Goal: Task Accomplishment & Management: Use online tool/utility

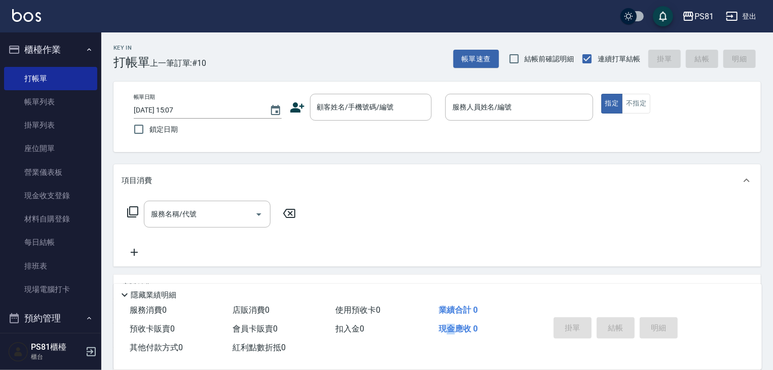
click at [454, 351] on div "服務消費 0 店販消費 0 使用預收卡 0 業績合計 0 預收卡販賣 0 會員卡販賣 0 扣入金 0 現金應收 0 其他付款方式 0 紅利點數折抵 0" at bounding box center [325, 329] width 424 height 56
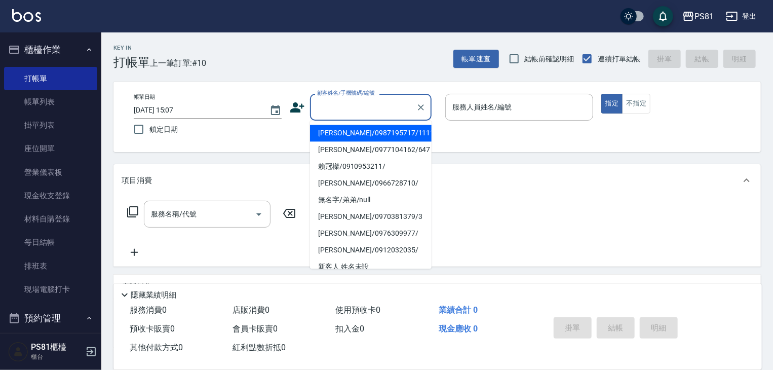
click at [325, 103] on input "顧客姓名/手機號碼/編號" at bounding box center [363, 107] width 97 height 18
drag, startPoint x: 346, startPoint y: 131, endPoint x: 574, endPoint y: 124, distance: 228.0
click at [366, 133] on li "[PERSON_NAME]/0987195717/111111" at bounding box center [371, 133] width 122 height 17
type input "[PERSON_NAME]/0987195717/111111"
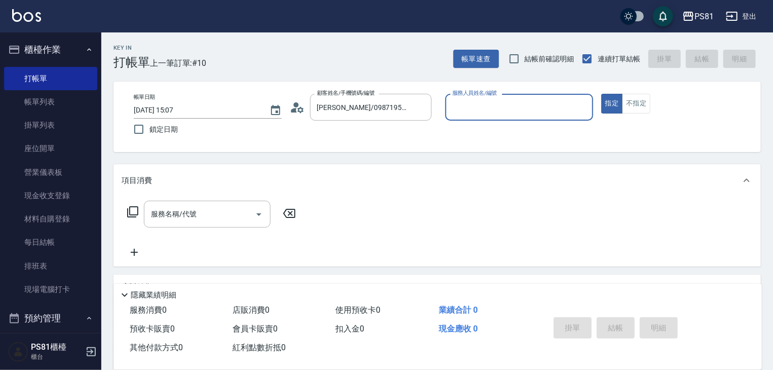
click at [534, 103] on input "服務人員姓名/編號" at bounding box center [519, 107] width 139 height 18
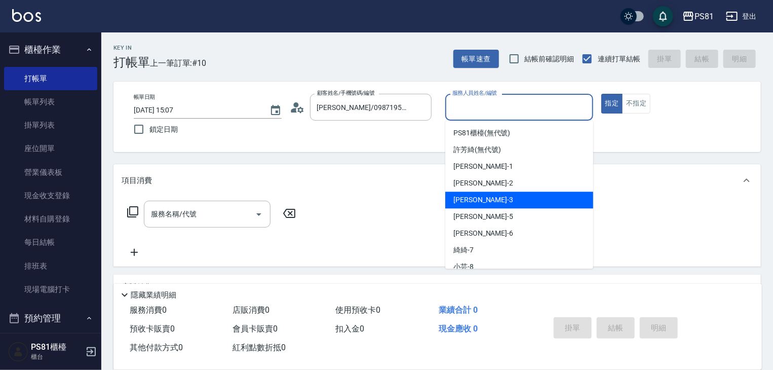
drag, startPoint x: 481, startPoint y: 193, endPoint x: 426, endPoint y: 195, distance: 55.3
click at [481, 193] on div "[PERSON_NAME] -3" at bounding box center [519, 199] width 148 height 17
type input "[PERSON_NAME]-3"
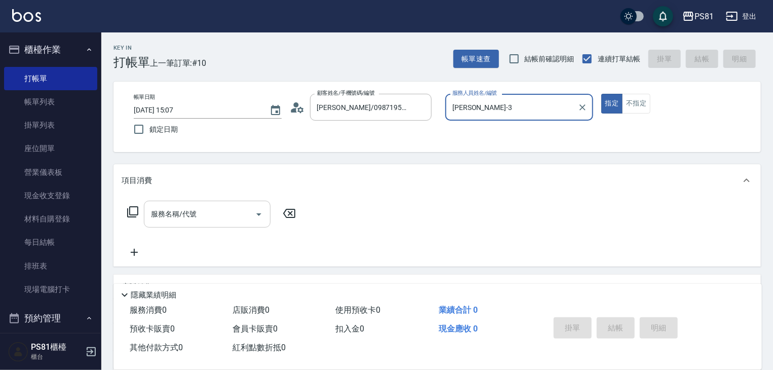
click at [196, 219] on input "服務名稱/代號" at bounding box center [199, 214] width 102 height 18
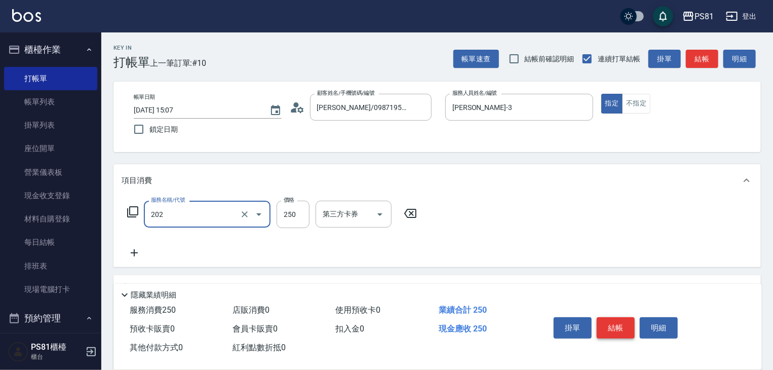
type input "單剪250(202)"
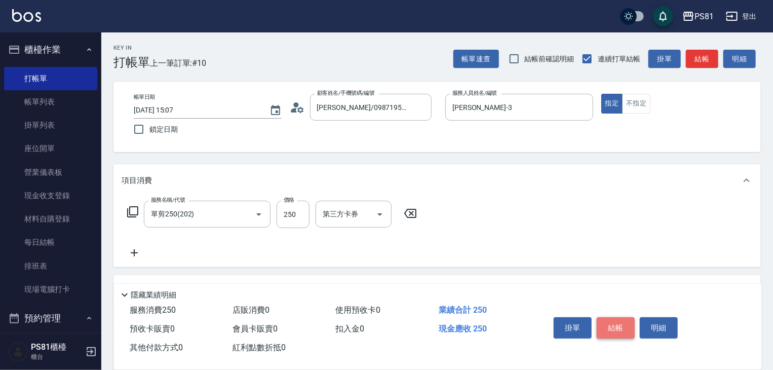
click at [605, 319] on button "結帳" at bounding box center [616, 327] width 38 height 21
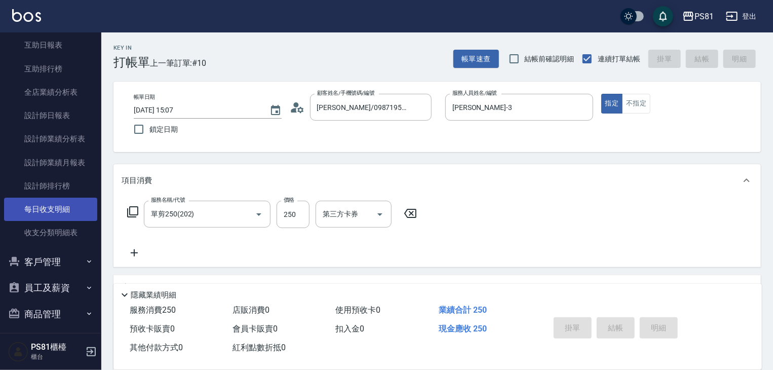
scroll to position [485, 0]
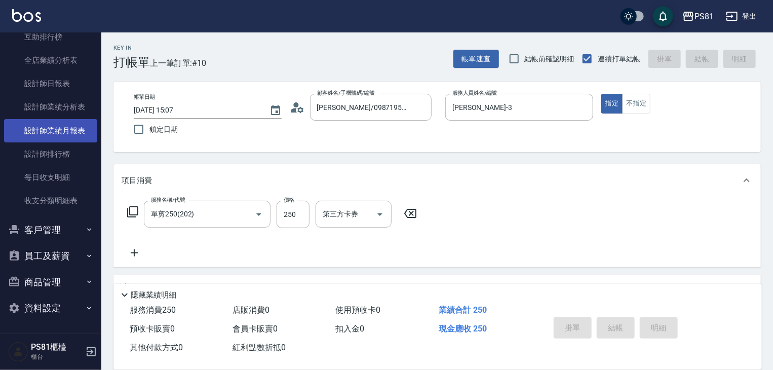
type input "[DATE] 15:52"
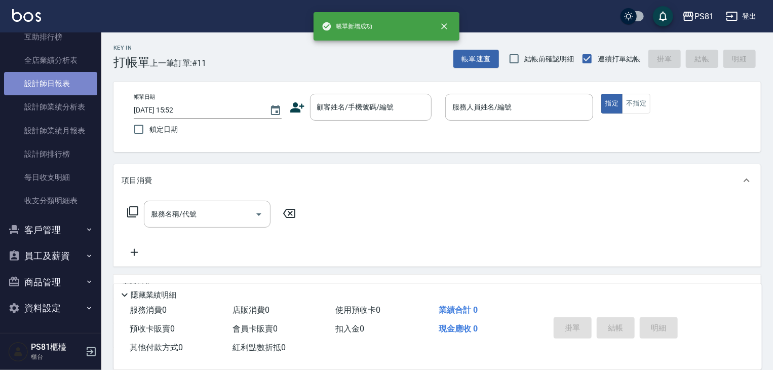
click at [67, 82] on link "設計師日報表" at bounding box center [50, 83] width 93 height 23
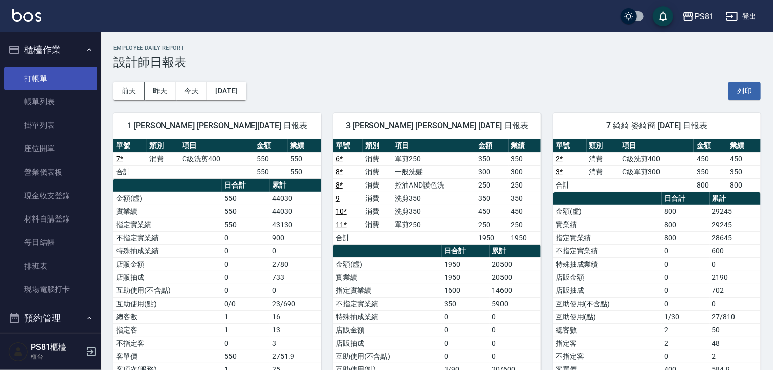
click at [26, 77] on link "打帳單" at bounding box center [50, 78] width 93 height 23
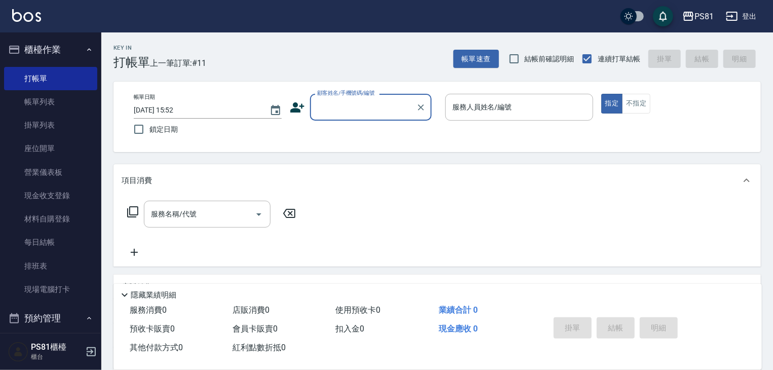
click at [362, 103] on input "顧客姓名/手機號碼/編號" at bounding box center [363, 107] width 97 height 18
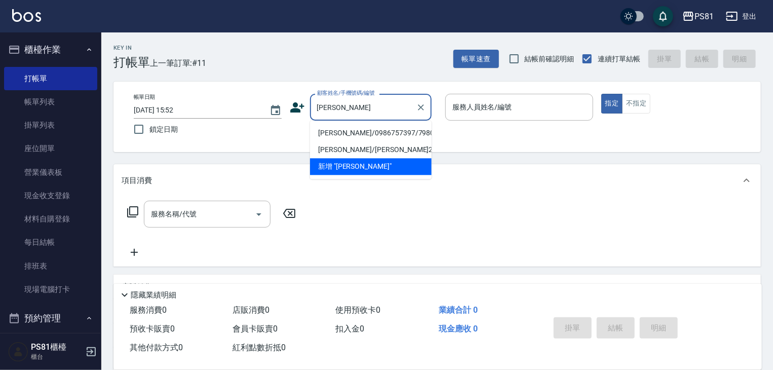
click at [348, 130] on li "[PERSON_NAME]/0986757397/7980" at bounding box center [371, 133] width 122 height 17
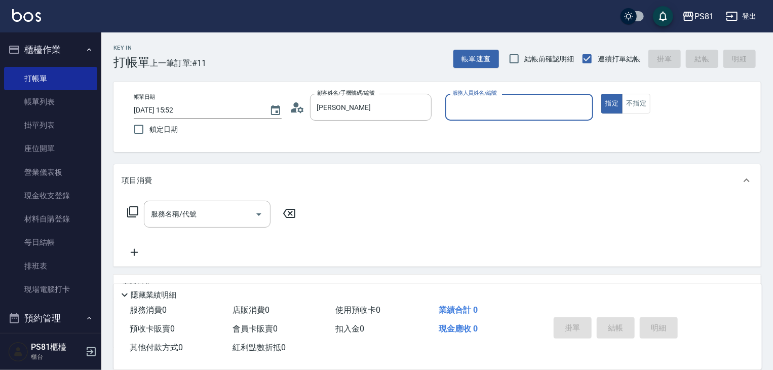
type input "[PERSON_NAME]/0986757397/7980"
click at [290, 110] on icon at bounding box center [297, 107] width 15 height 15
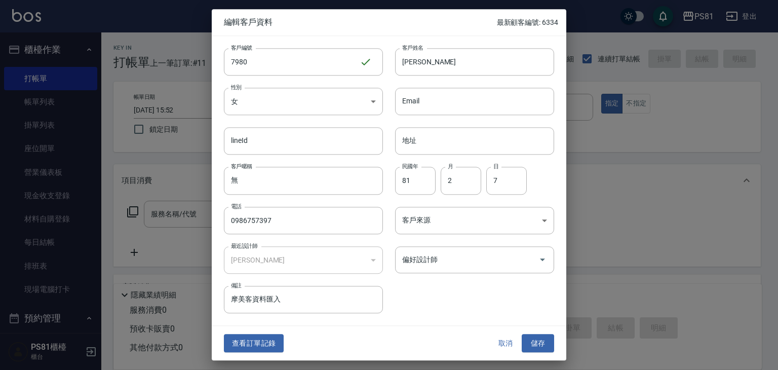
drag, startPoint x: 502, startPoint y: 345, endPoint x: 502, endPoint y: 308, distance: 37.0
click at [502, 345] on button "取消" at bounding box center [505, 343] width 32 height 19
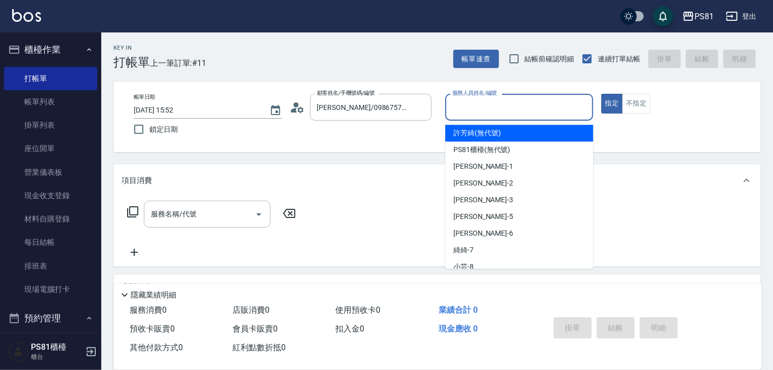
click at [560, 106] on input "服務人員姓名/編號" at bounding box center [519, 107] width 139 height 18
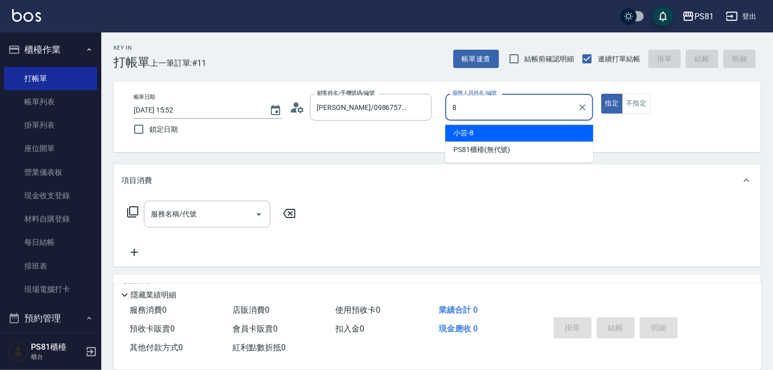
type input "小芸-8"
type button "true"
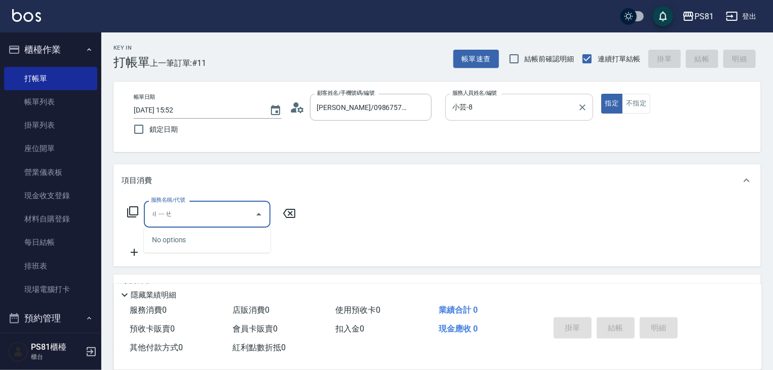
type input "節"
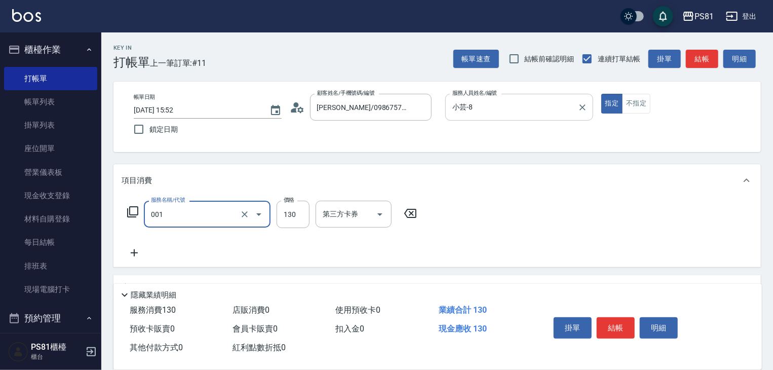
type input "洗髮卡(001)"
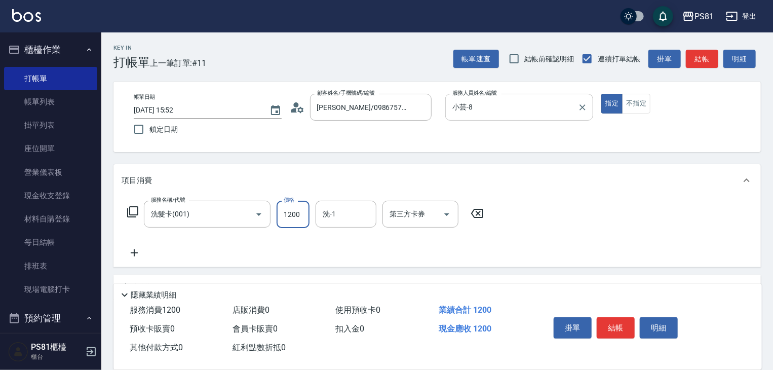
type input "1200"
click at [441, 216] on icon "Open" at bounding box center [447, 214] width 12 height 12
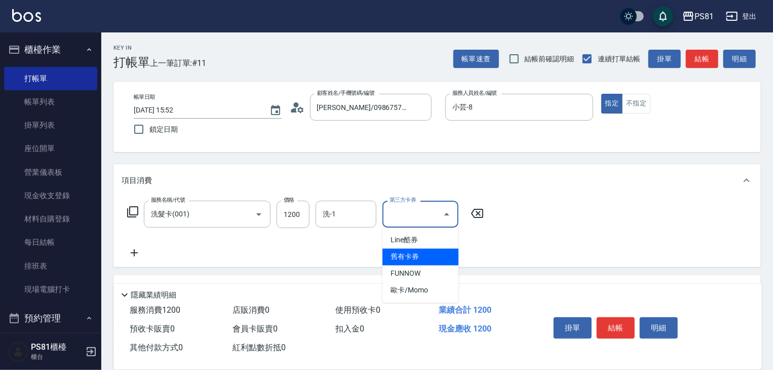
click at [411, 262] on span "舊有卡券" at bounding box center [420, 257] width 76 height 17
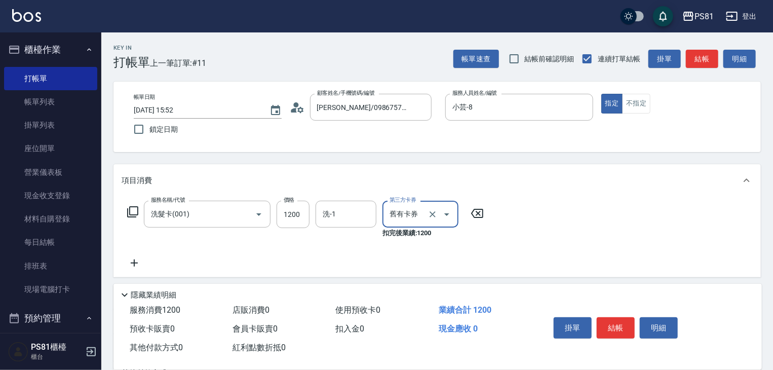
type input "舊有卡券"
click at [129, 265] on icon at bounding box center [134, 263] width 25 height 12
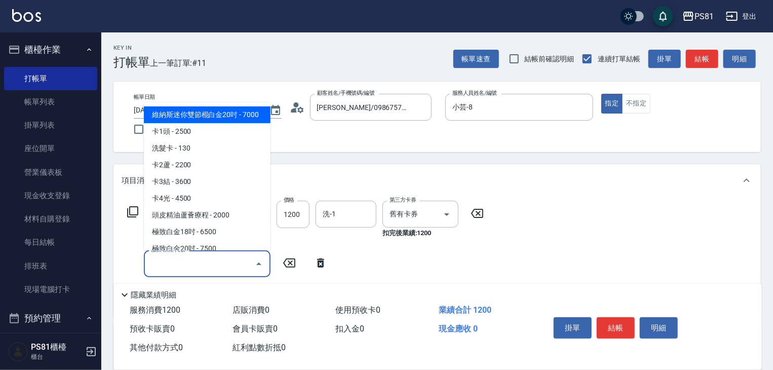
click at [178, 258] on input "服務名稱/代號" at bounding box center [199, 264] width 102 height 18
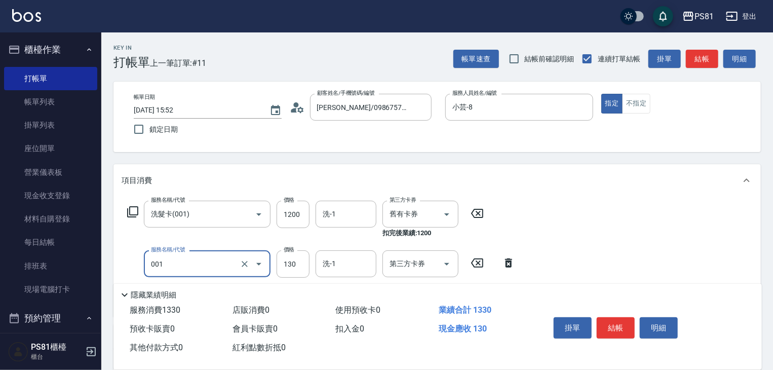
type input "洗髮卡(001)"
click at [294, 262] on input "130" at bounding box center [293, 263] width 33 height 27
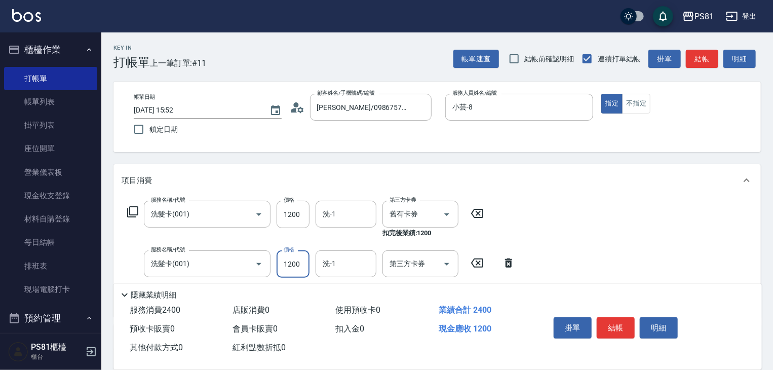
type input "1200"
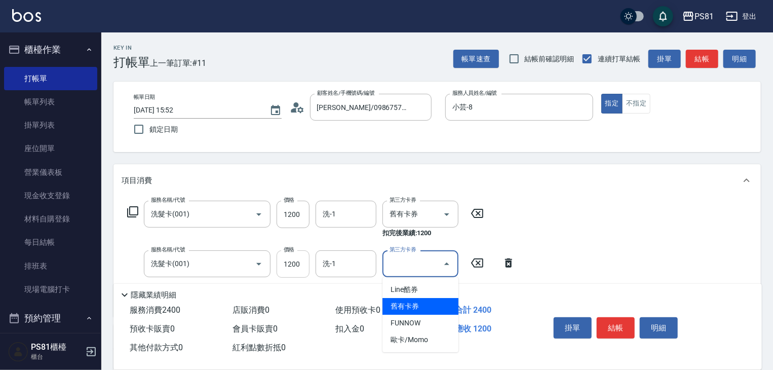
type input "舊有卡券"
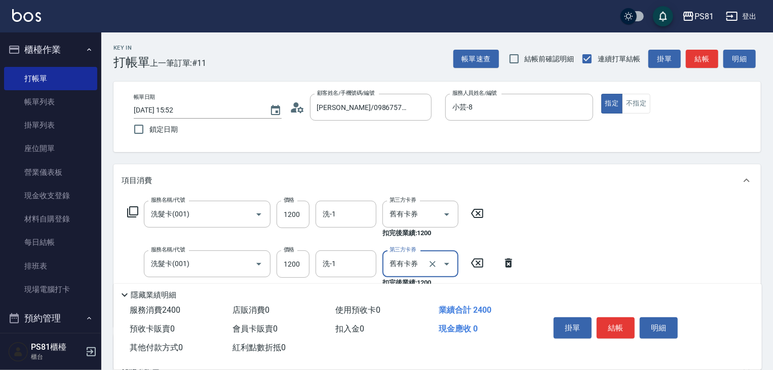
scroll to position [186, 0]
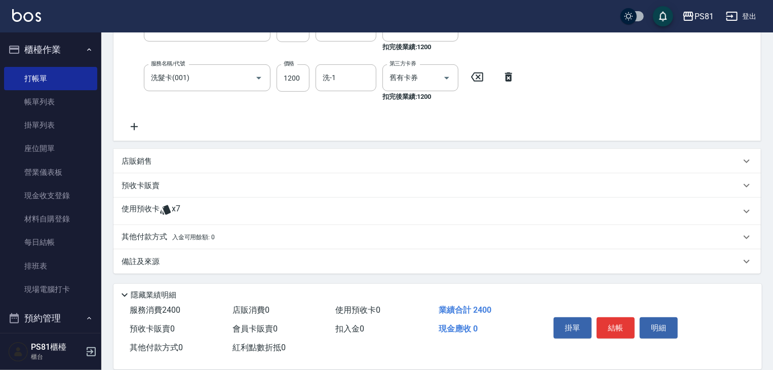
click at [134, 123] on icon at bounding box center [134, 126] width 7 height 7
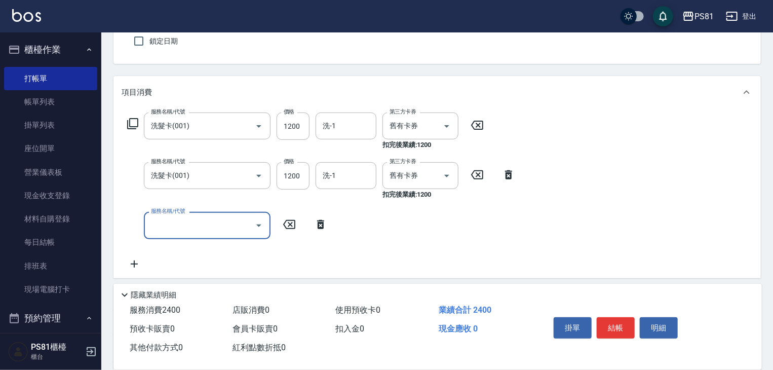
scroll to position [85, 0]
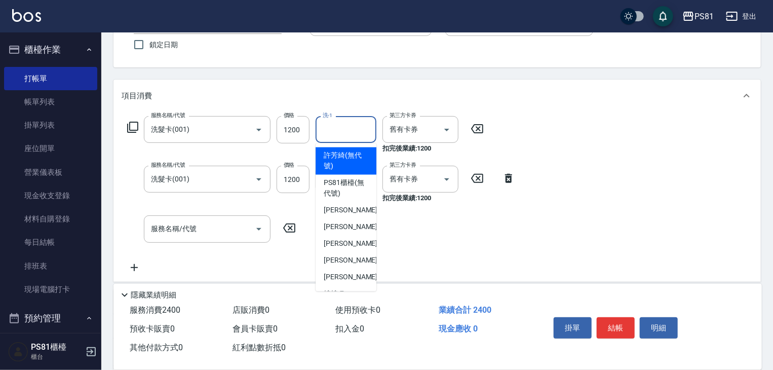
click at [353, 132] on input "洗-1" at bounding box center [346, 130] width 52 height 18
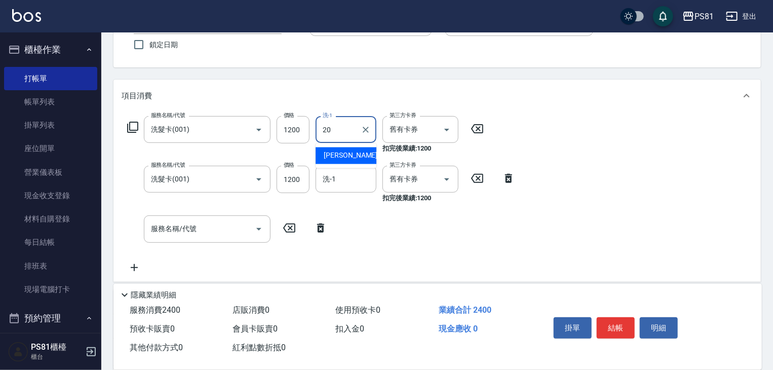
type input "[PERSON_NAME]-20"
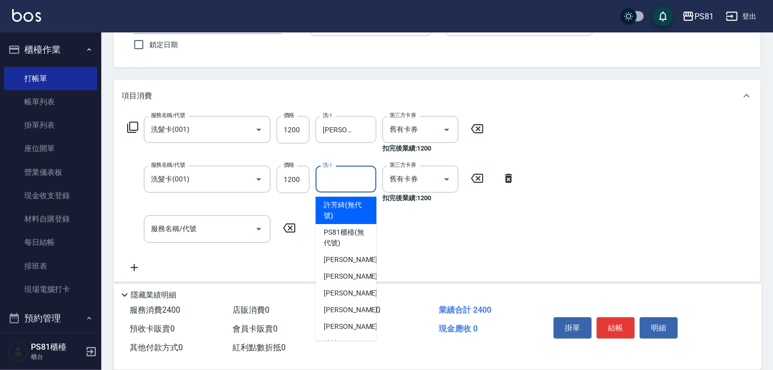
click at [348, 182] on input "洗-1" at bounding box center [346, 179] width 52 height 18
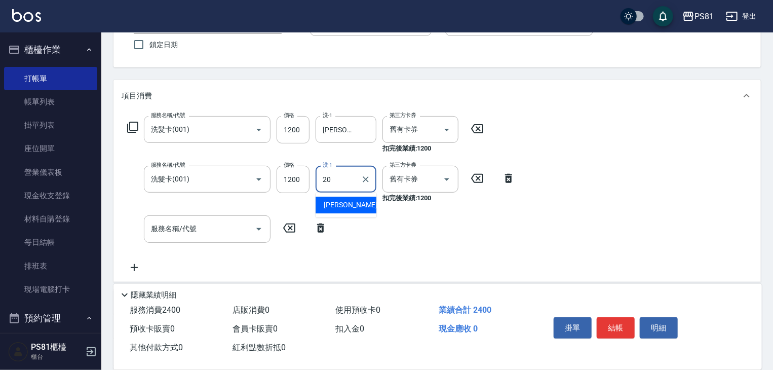
type input "[PERSON_NAME]-20"
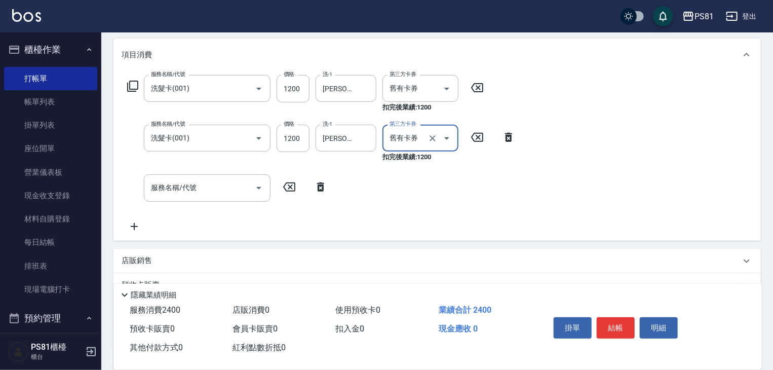
scroll to position [186, 0]
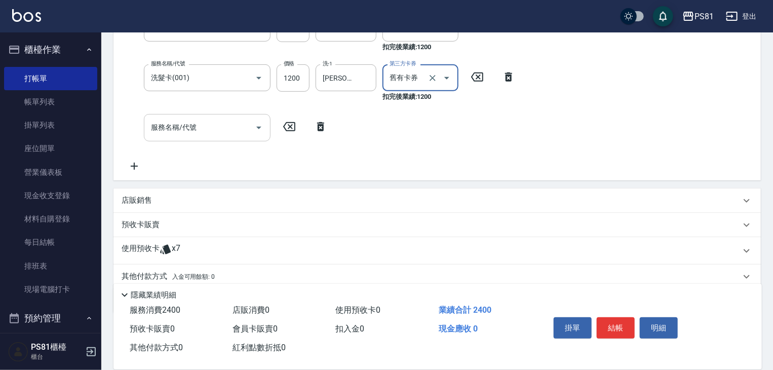
click at [201, 133] on input "服務名稱/代號" at bounding box center [199, 128] width 102 height 18
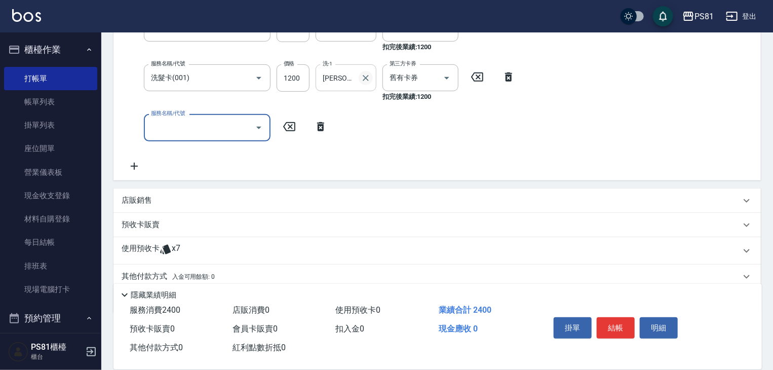
click at [367, 75] on icon "Clear" at bounding box center [366, 78] width 6 height 6
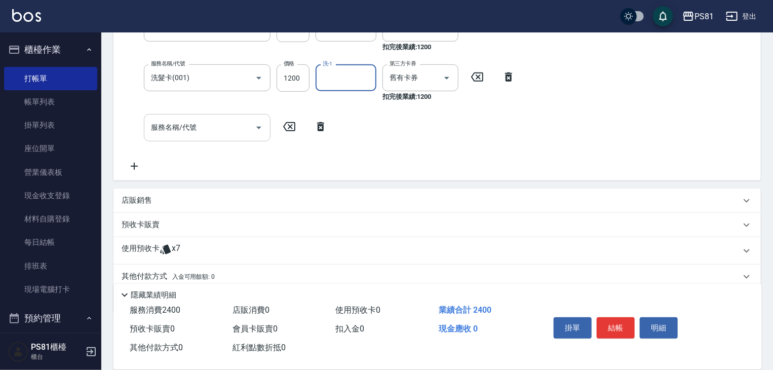
click at [186, 126] on input "服務名稱/代號" at bounding box center [199, 128] width 102 height 18
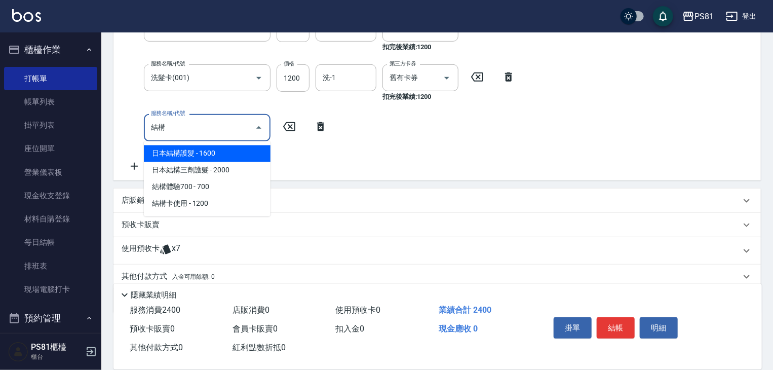
click at [225, 150] on span "日本結構護髮 - 1600" at bounding box center [207, 153] width 127 height 17
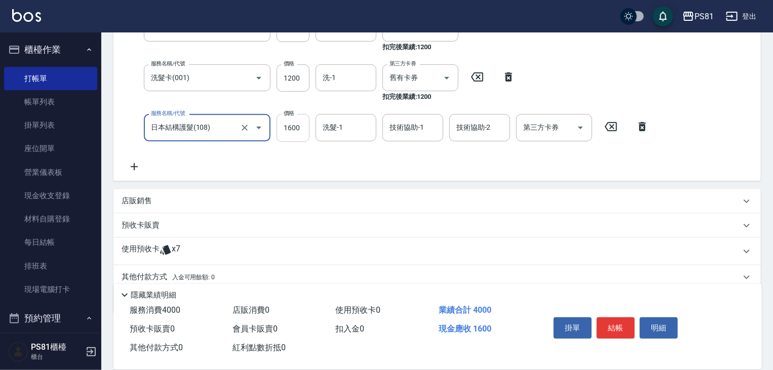
type input "日本結構護髮(108)"
click at [284, 127] on input "1600" at bounding box center [293, 127] width 33 height 27
type input "0"
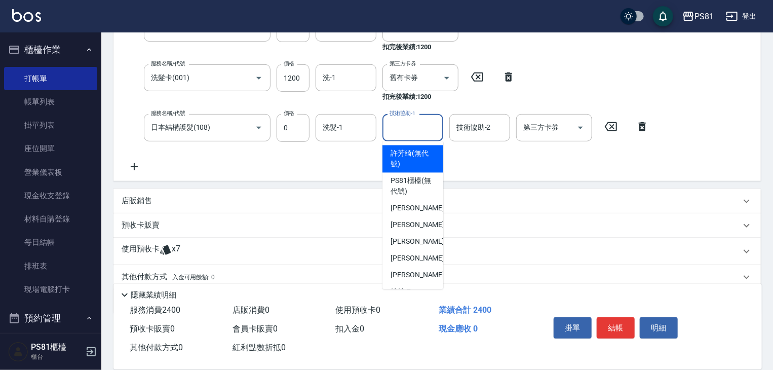
click at [413, 123] on input "技術協助-1" at bounding box center [413, 128] width 52 height 18
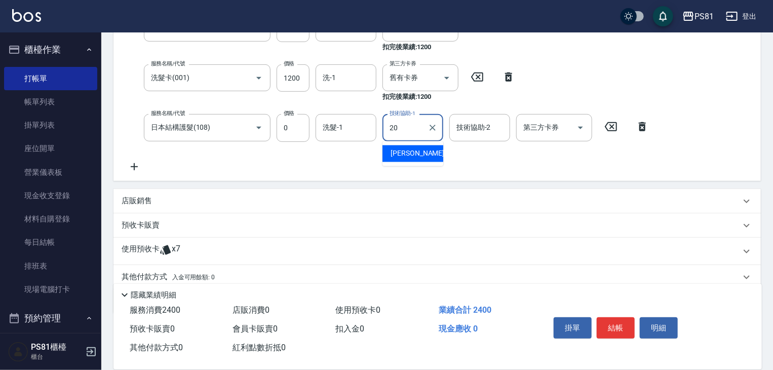
type input "[PERSON_NAME]-20"
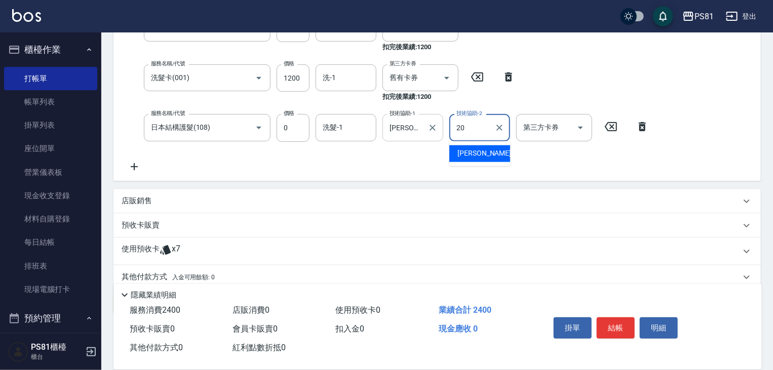
type input "[PERSON_NAME]-20"
click at [134, 162] on icon at bounding box center [134, 167] width 25 height 12
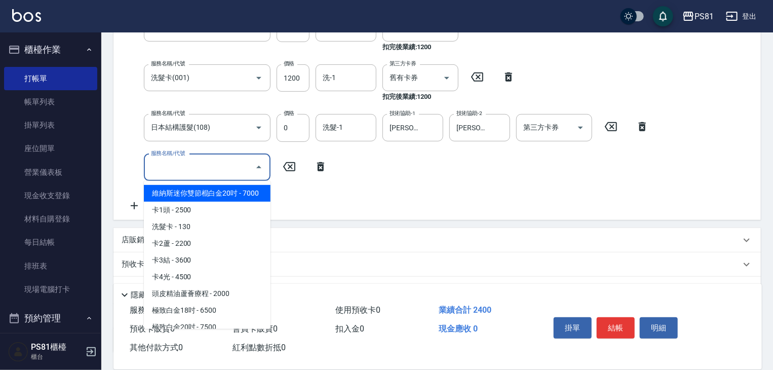
click at [187, 171] on input "服務名稱/代號" at bounding box center [199, 168] width 102 height 18
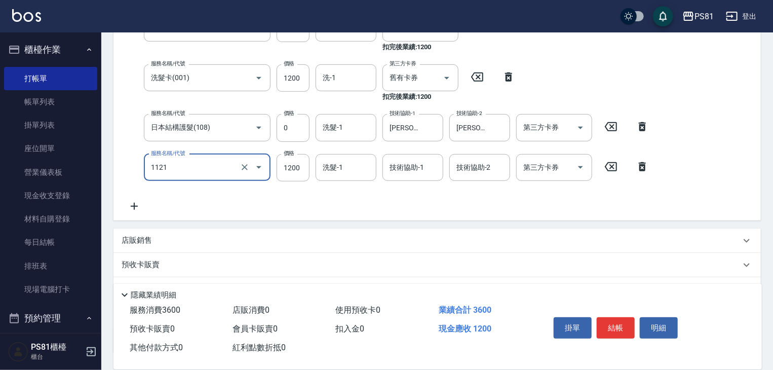
type input "頭皮卡使用(1121)"
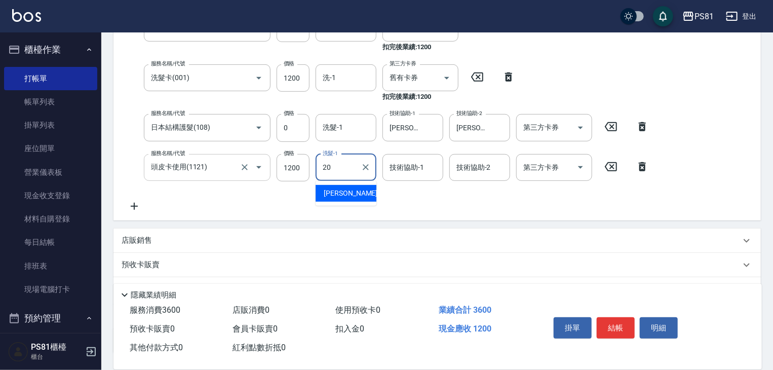
type input "[PERSON_NAME]-20"
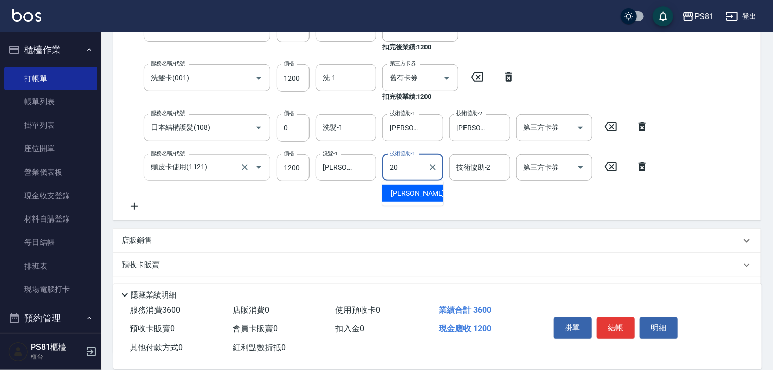
type input "[PERSON_NAME]-20"
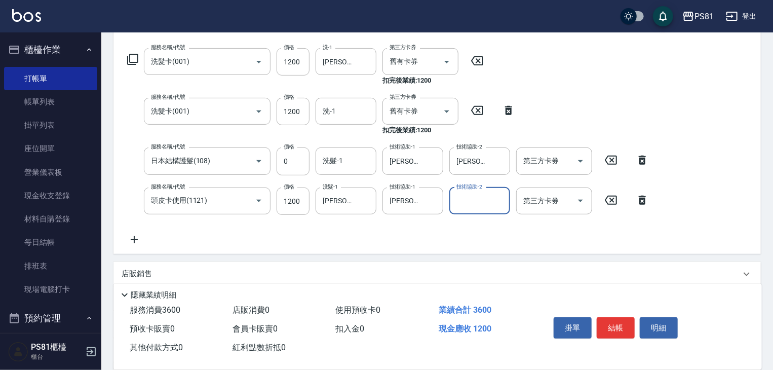
scroll to position [135, 0]
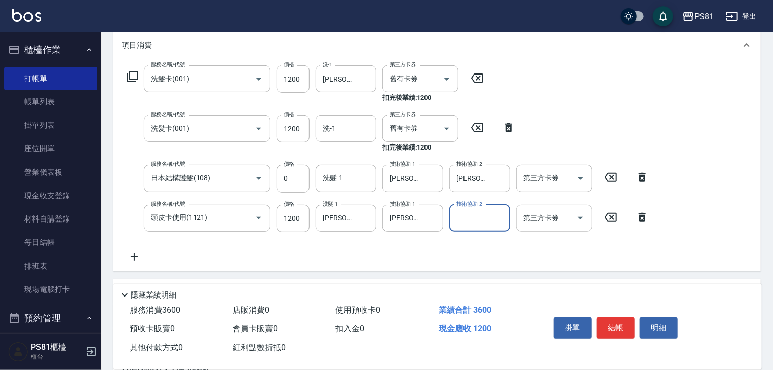
click at [567, 230] on div "第三方卡券" at bounding box center [554, 218] width 76 height 27
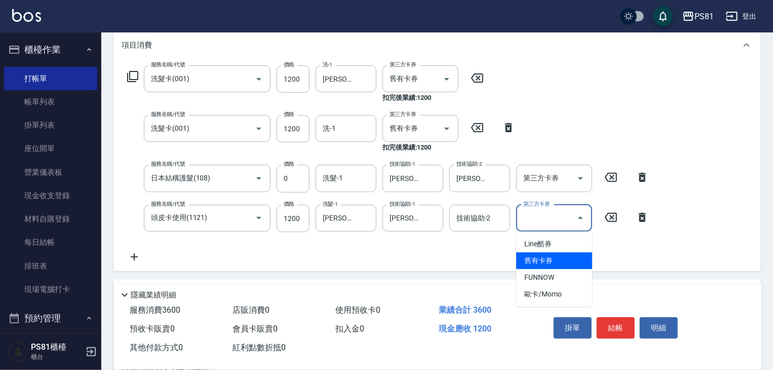
click at [555, 264] on span "舊有卡券" at bounding box center [554, 260] width 76 height 17
type input "舊有卡券"
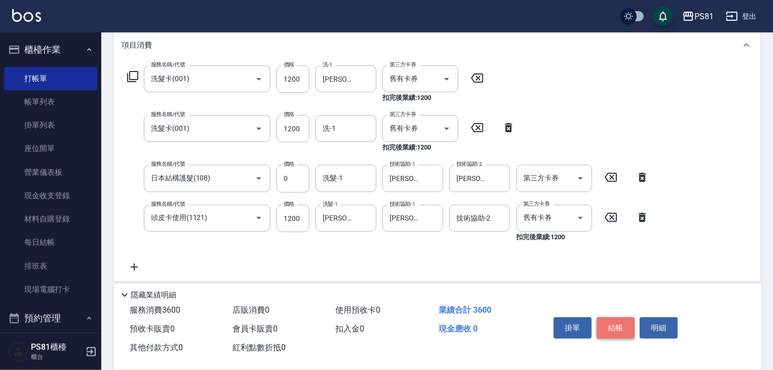
click at [617, 321] on button "結帳" at bounding box center [616, 327] width 38 height 21
type input "[DATE] 16:14"
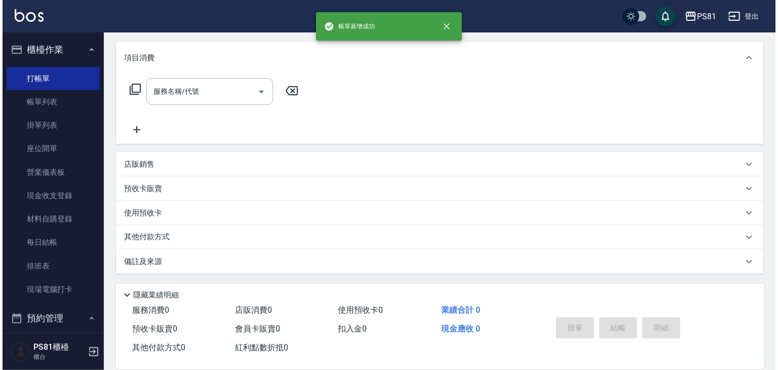
scroll to position [0, 0]
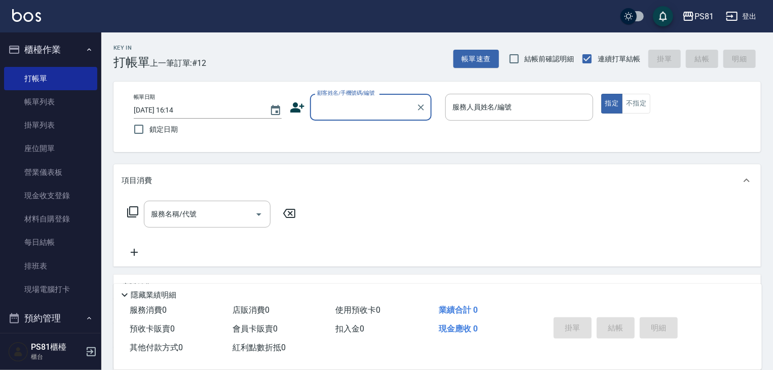
click at [594, 140] on div "帳單日期 [DATE] 16:14 鎖定日期 顧客姓名/手機號碼/編號 顧客姓名/手機號碼/編號 服務人員姓名/編號 服務人員姓名/編號 指定 不指定" at bounding box center [436, 117] width 647 height 70
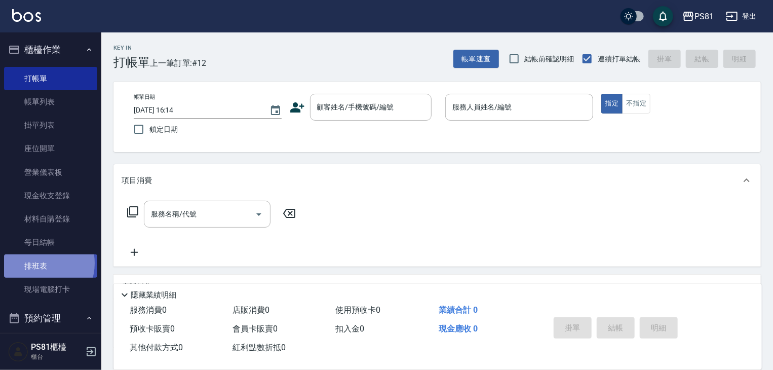
click at [41, 263] on link "排班表" at bounding box center [50, 265] width 93 height 23
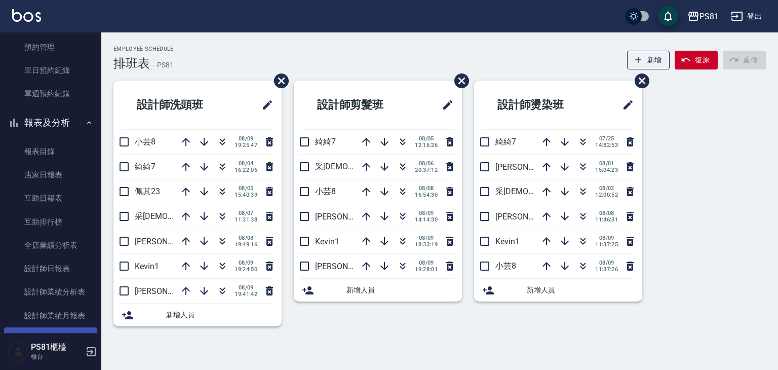
scroll to position [282, 0]
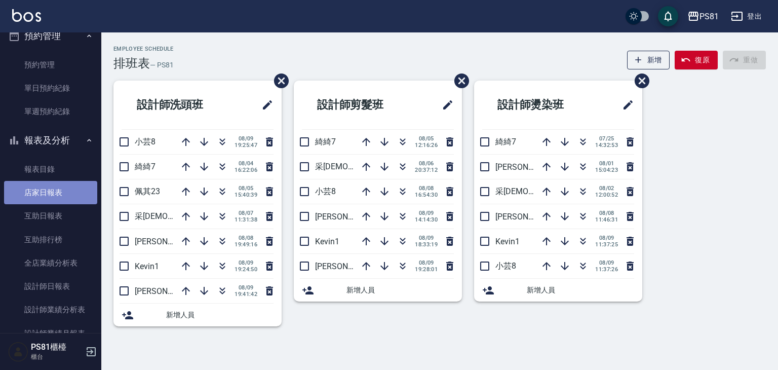
click at [54, 189] on link "店家日報表" at bounding box center [50, 192] width 93 height 23
